Goal: Task Accomplishment & Management: Manage account settings

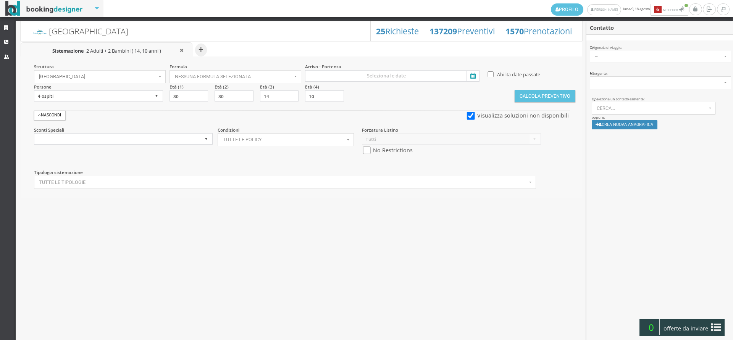
select select
click at [3, 26] on link "Strutture" at bounding box center [8, 28] width 16 height 14
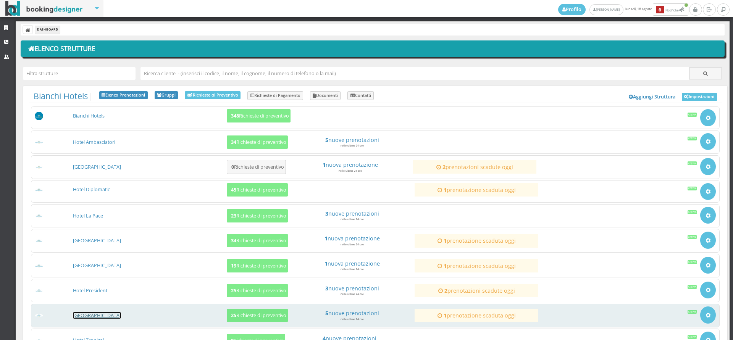
click at [97, 316] on link "[GEOGRAPHIC_DATA]" at bounding box center [97, 315] width 48 height 6
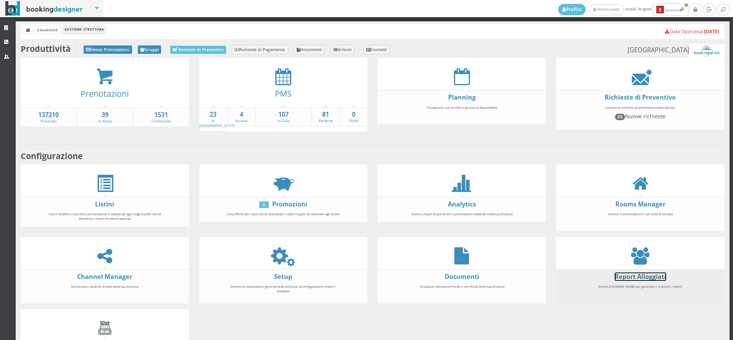
click at [633, 275] on link "Report Alloggiati" at bounding box center [641, 277] width 52 height 8
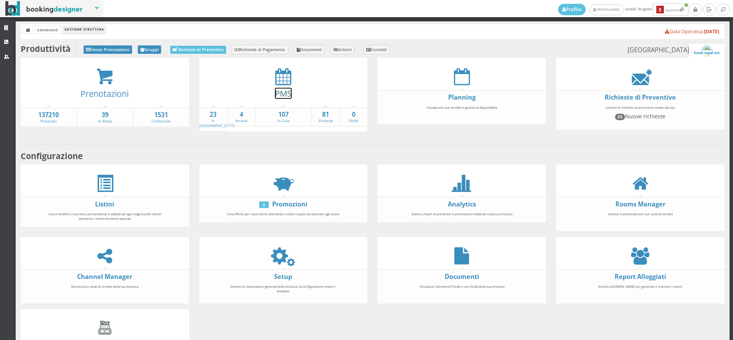
click at [289, 92] on link "PMS" at bounding box center [283, 93] width 17 height 11
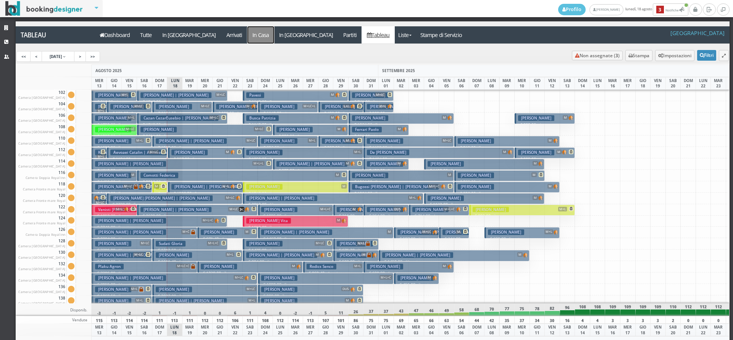
click at [247, 31] on a=pms-instay-reservations"] "In Casa" at bounding box center [260, 34] width 27 height 17
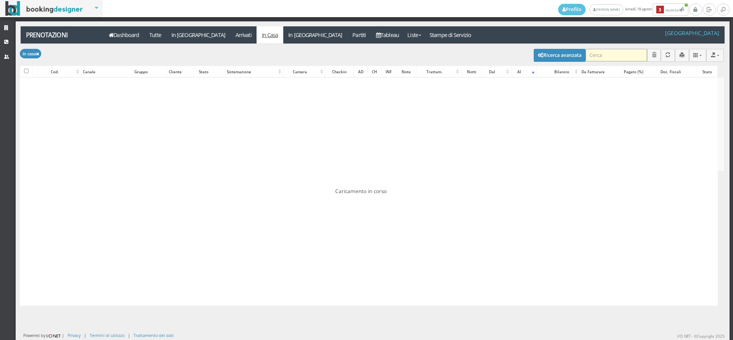
click at [622, 60] on input "search" at bounding box center [616, 55] width 61 height 13
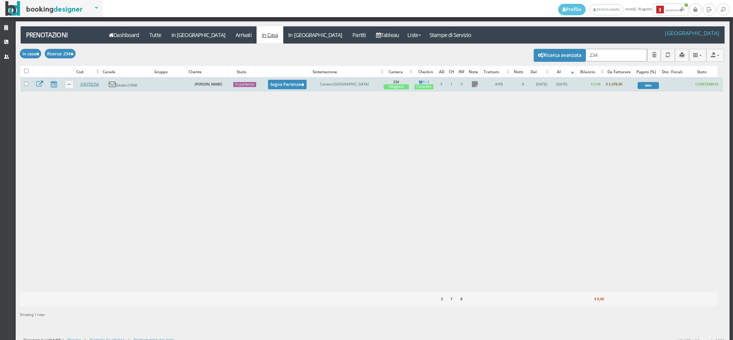
type input "234"
click at [92, 84] on link "31N7TJ2756" at bounding box center [89, 84] width 19 height 5
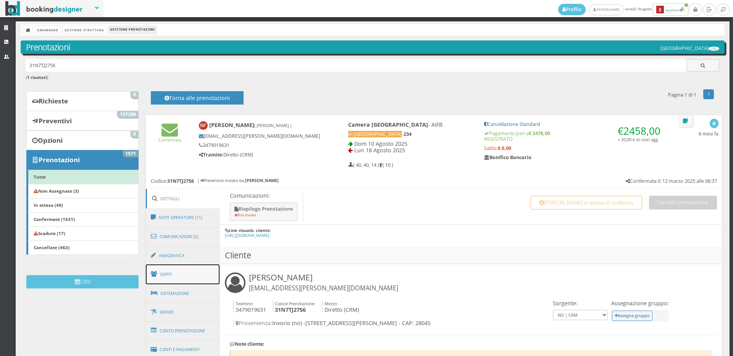
click at [195, 280] on link "Ospiti" at bounding box center [183, 275] width 74 height 20
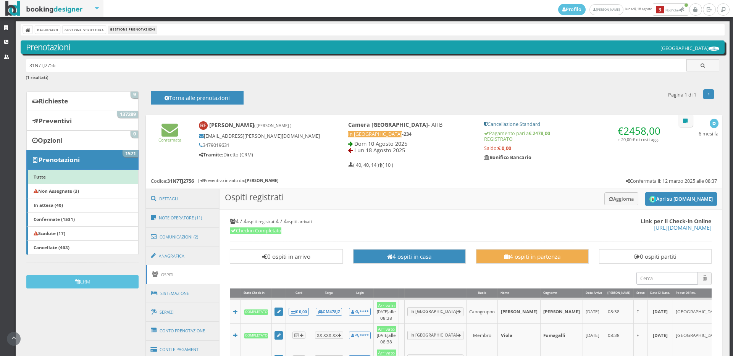
scroll to position [127, 0]
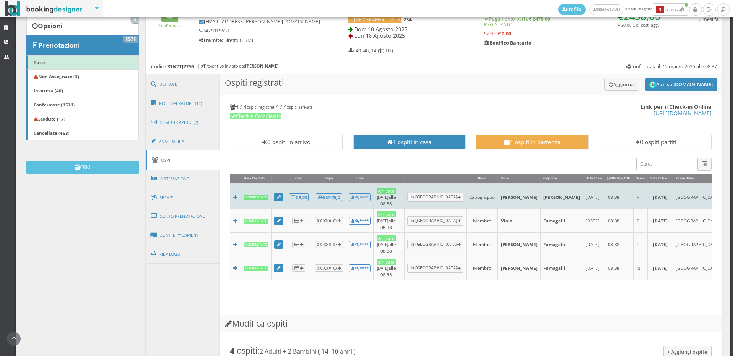
click at [307, 187] on td "€ 0,00" at bounding box center [299, 196] width 26 height 24
click at [307, 194] on b "€ 0,00" at bounding box center [299, 197] width 16 height 6
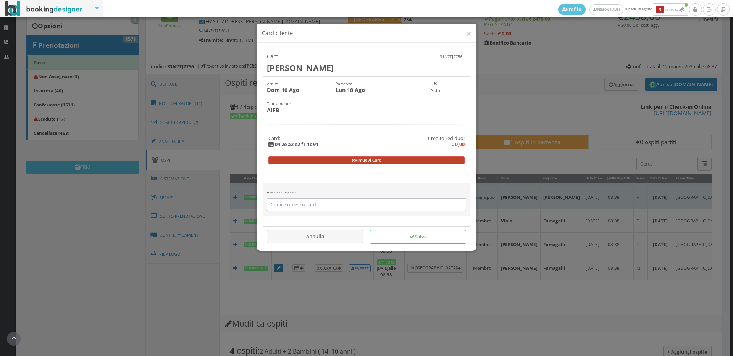
click at [333, 162] on button "Rimuovi Card" at bounding box center [366, 161] width 197 height 8
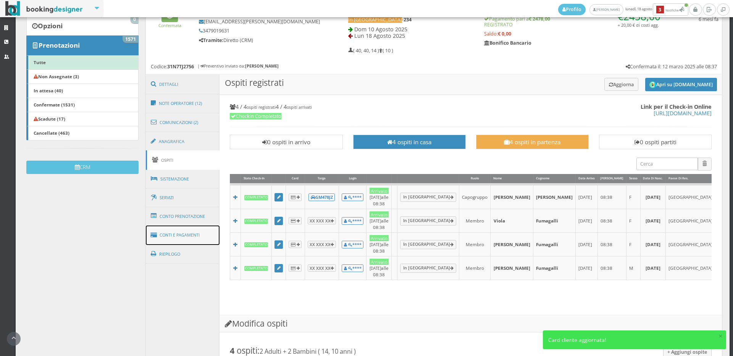
click at [195, 237] on link "Conti e Pagamenti" at bounding box center [183, 235] width 74 height 19
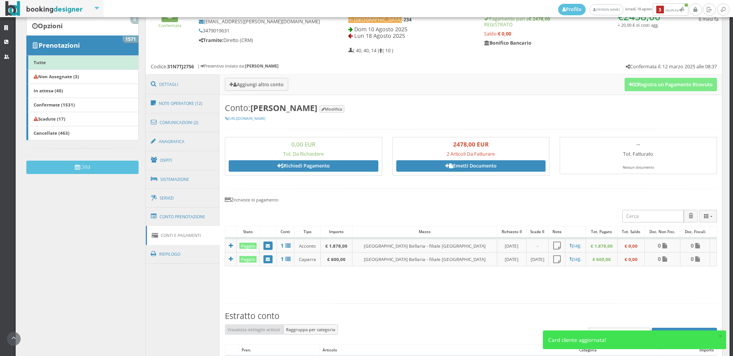
scroll to position [170, 0]
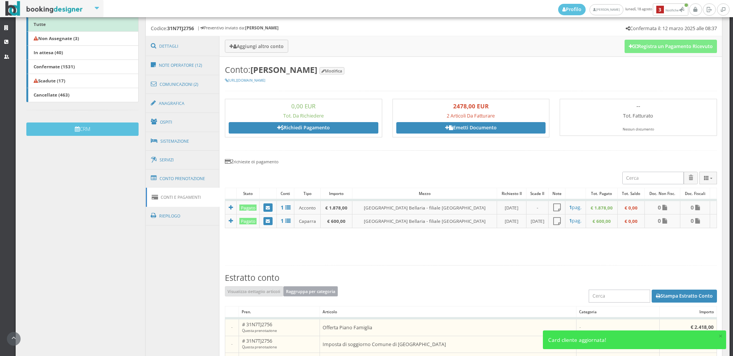
click at [317, 289] on button "Raggruppa per categoria" at bounding box center [310, 291] width 55 height 10
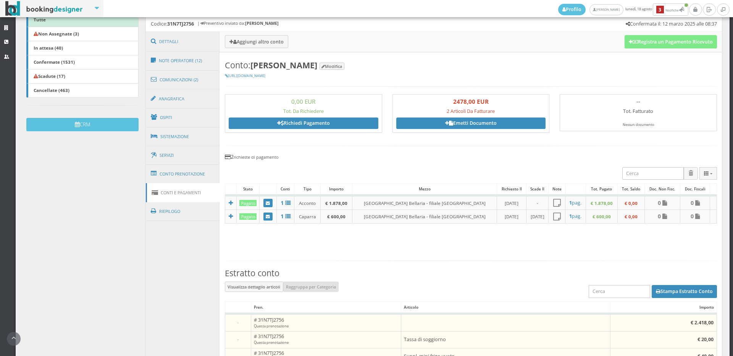
scroll to position [0, 0]
